Goal: Task Accomplishment & Management: Manage account settings

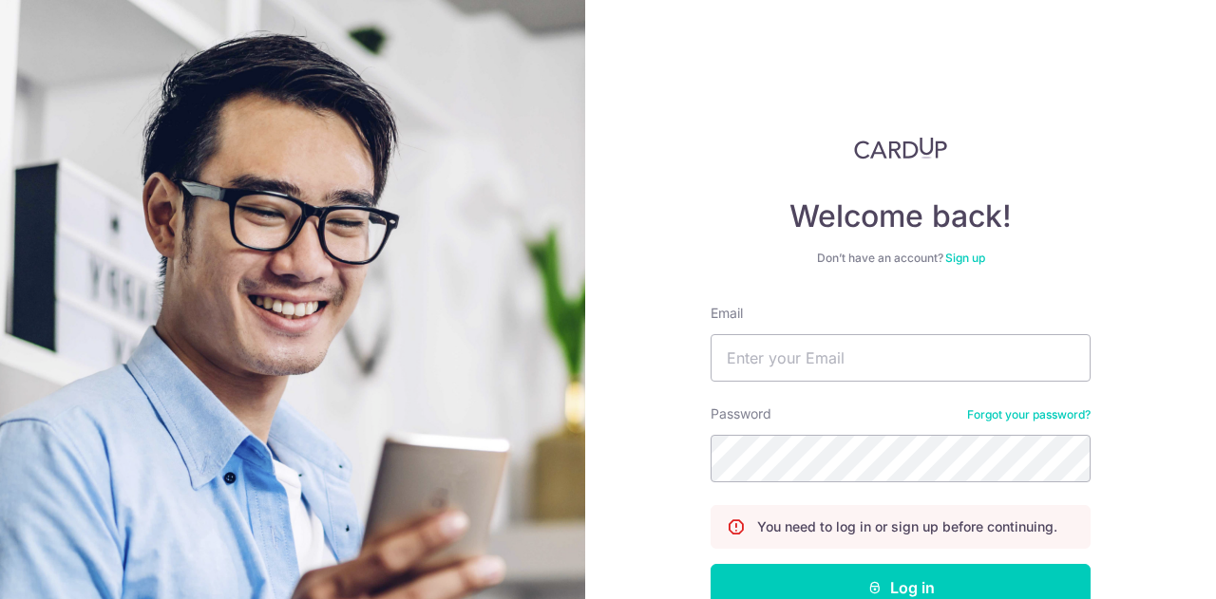
scroll to position [117, 0]
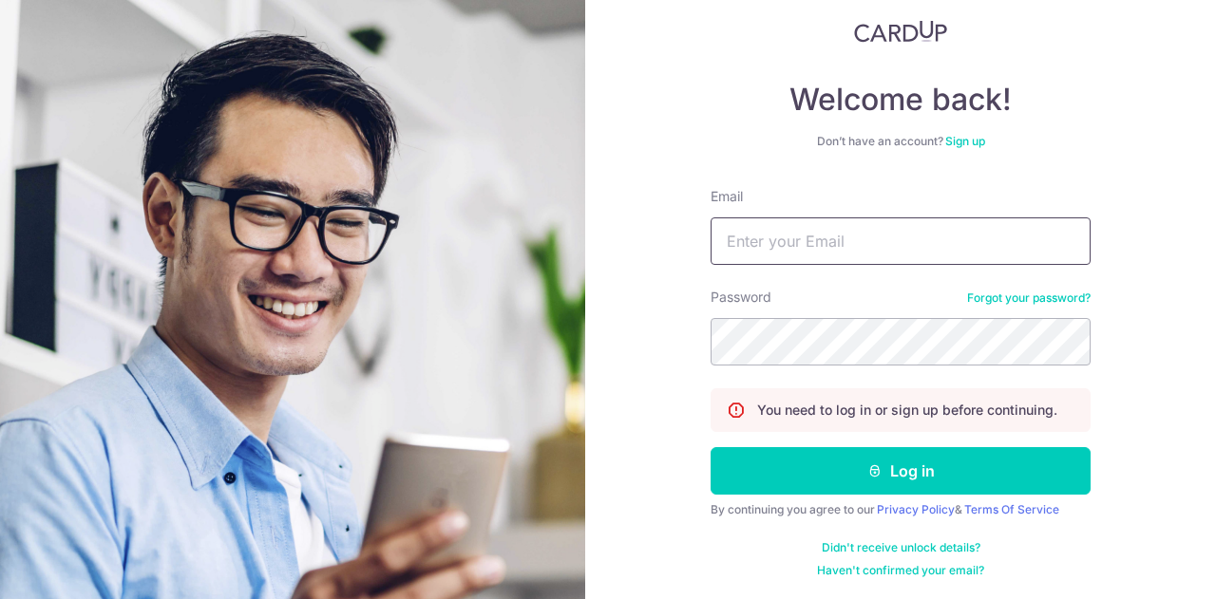
click at [770, 225] on input "Email" at bounding box center [900, 240] width 380 height 47
type input "[EMAIL_ADDRESS][PERSON_NAME][DOMAIN_NAME]"
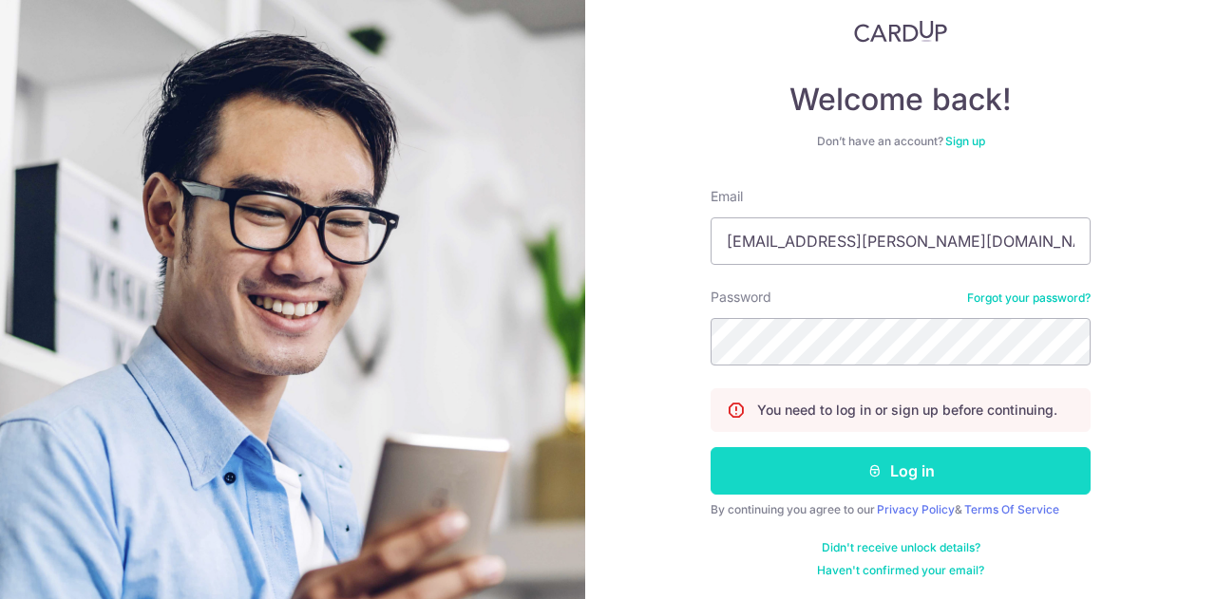
click at [814, 465] on button "Log in" at bounding box center [900, 470] width 380 height 47
